Goal: Information Seeking & Learning: Learn about a topic

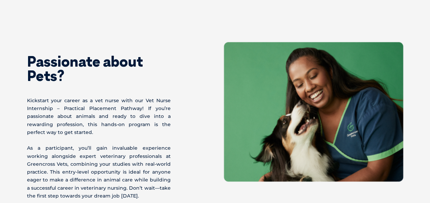
scroll to position [313, 0]
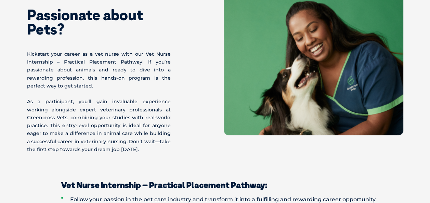
click at [49, 67] on p "Kickstart your career as a vet nurse with our Vet Nurse Internship – Practical …" at bounding box center [99, 70] width 144 height 40
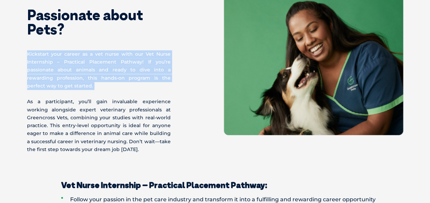
click at [49, 67] on p "Kickstart your career as a vet nurse with our Vet Nurse Internship – Practical …" at bounding box center [99, 70] width 144 height 40
drag, startPoint x: 49, startPoint y: 67, endPoint x: 32, endPoint y: 79, distance: 20.4
click at [32, 79] on p "Kickstart your career as a vet nurse with our Vet Nurse Internship – Practical …" at bounding box center [99, 70] width 144 height 40
click at [66, 78] on p "Kickstart your career as a vet nurse with our Vet Nurse Internship – Practical …" at bounding box center [99, 70] width 144 height 40
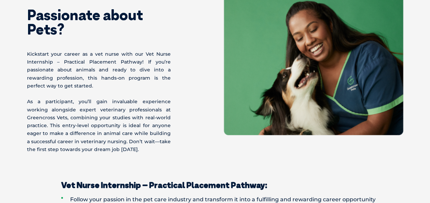
click at [109, 77] on p "Kickstart your career as a vet nurse with our Vet Nurse Internship – Practical …" at bounding box center [99, 70] width 144 height 40
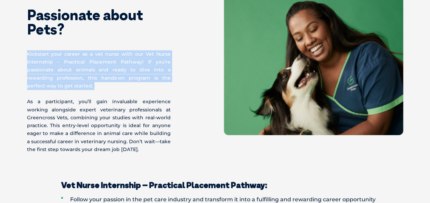
click at [109, 77] on p "Kickstart your career as a vet nurse with our Vet Nurse Internship – Practical …" at bounding box center [99, 70] width 144 height 40
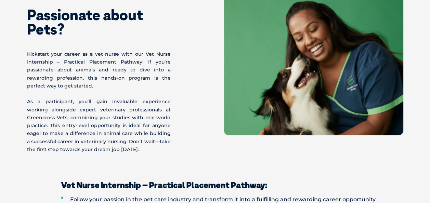
drag, startPoint x: 109, startPoint y: 77, endPoint x: 61, endPoint y: 102, distance: 53.8
click at [61, 102] on p "As a participant, you’ll gain invaluable experience working alongside expert ve…" at bounding box center [99, 126] width 144 height 56
click at [87, 102] on p "As a participant, you’ll gain invaluable experience working alongside expert ve…" at bounding box center [99, 126] width 144 height 56
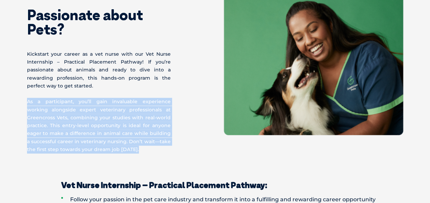
click at [87, 102] on p "As a participant, you’ll gain invaluable experience working alongside expert ve…" at bounding box center [99, 126] width 144 height 56
drag, startPoint x: 87, startPoint y: 102, endPoint x: 85, endPoint y: 116, distance: 13.8
click at [85, 116] on p "As a participant, you’ll gain invaluable experience working alongside expert ve…" at bounding box center [99, 126] width 144 height 56
click at [97, 107] on p "As a participant, you’ll gain invaluable experience working alongside expert ve…" at bounding box center [99, 126] width 144 height 56
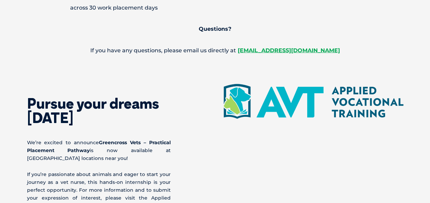
scroll to position [789, 0]
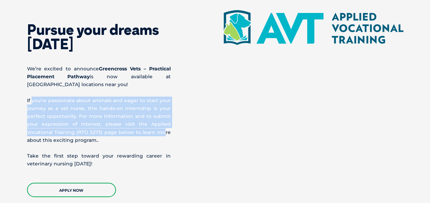
drag, startPoint x: 32, startPoint y: 101, endPoint x: 174, endPoint y: 131, distance: 145.6
click at [174, 131] on div "Pursue your dreams [DATE] We’re excited to announce Greencross Vets – Practical…" at bounding box center [121, 103] width 188 height 187
drag, startPoint x: 174, startPoint y: 131, endPoint x: 104, endPoint y: 125, distance: 69.8
click at [104, 125] on p "If you’re passionate about animals and eager to start your journey as a vet nur…" at bounding box center [99, 121] width 144 height 48
click at [101, 106] on p "If you’re passionate about animals and eager to start your journey as a vet nur…" at bounding box center [99, 121] width 144 height 48
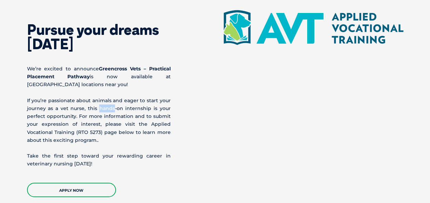
click at [101, 106] on p "If you’re passionate about animals and eager to start your journey as a vet nur…" at bounding box center [99, 121] width 144 height 48
drag, startPoint x: 101, startPoint y: 106, endPoint x: 75, endPoint y: 114, distance: 27.4
click at [75, 114] on p "If you’re passionate about animals and eager to start your journey as a vet nur…" at bounding box center [99, 121] width 144 height 48
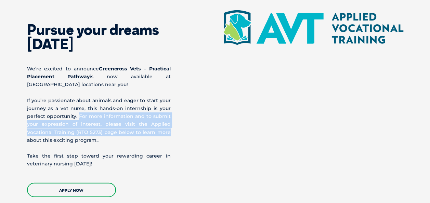
drag, startPoint x: 79, startPoint y: 115, endPoint x: 173, endPoint y: 133, distance: 96.2
click at [173, 133] on div "Pursue your dreams [DATE] We’re excited to announce Greencross Vets – Practical…" at bounding box center [121, 103] width 188 height 187
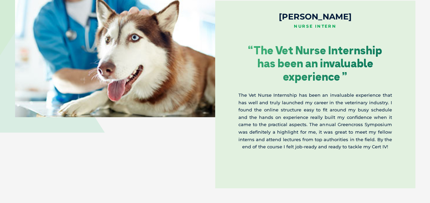
scroll to position [1123, 0]
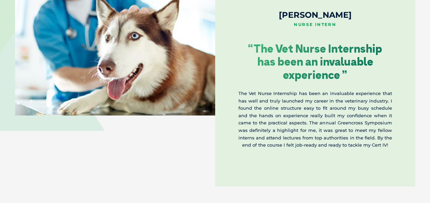
click at [279, 108] on p "The Vet Nurse Internship has been an invaluable experience that has well and tr…" at bounding box center [316, 119] width 154 height 59
click at [255, 127] on p "The Vet Nurse Internship has been an invaluable experience that has well and tr…" at bounding box center [316, 119] width 154 height 59
click at [246, 102] on p "The Vet Nurse Internship has been an invaluable experience that has well and tr…" at bounding box center [316, 119] width 154 height 59
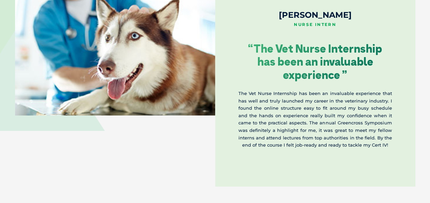
click at [246, 102] on p "The Vet Nurse Internship has been an invaluable experience that has well and tr…" at bounding box center [316, 119] width 154 height 59
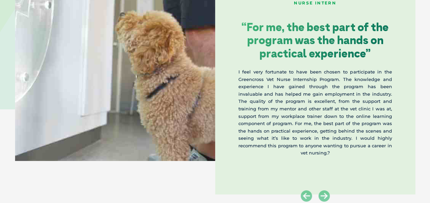
scroll to position [1145, 0]
click at [327, 192] on icon at bounding box center [324, 195] width 11 height 11
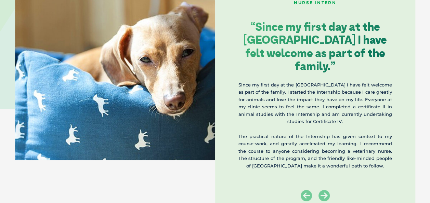
scroll to position [1357, 0]
